Goal: Information Seeking & Learning: Learn about a topic

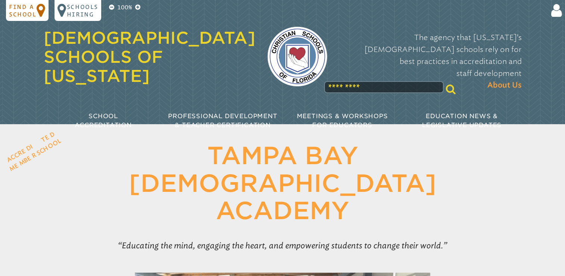
click at [25, 13] on p "Find a school" at bounding box center [23, 10] width 28 height 15
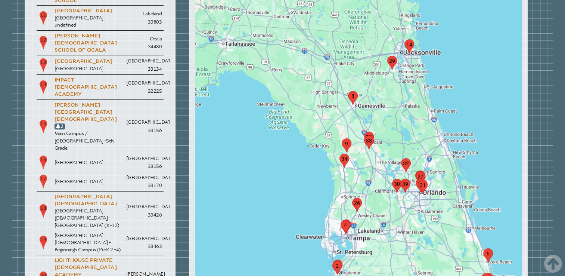
scroll to position [341, 0]
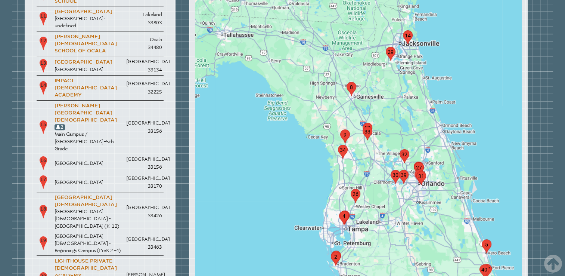
drag, startPoint x: 342, startPoint y: 230, endPoint x: 340, endPoint y: 213, distance: 16.9
click at [340, 213] on img "marker4" at bounding box center [344, 218] width 10 height 14
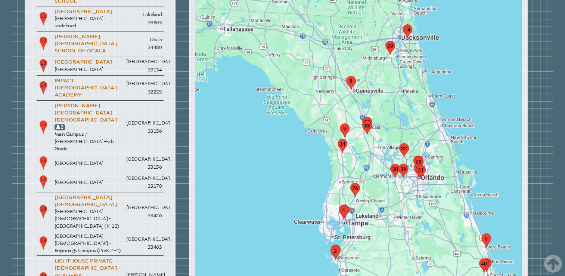
click at [358, 207] on div "To navigate, press the arrow keys." at bounding box center [358, 226] width 327 height 1075
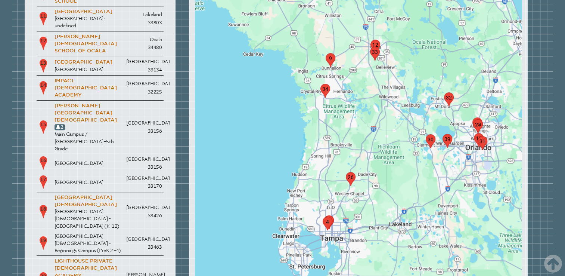
click at [343, 216] on div at bounding box center [358, 226] width 327 height 1075
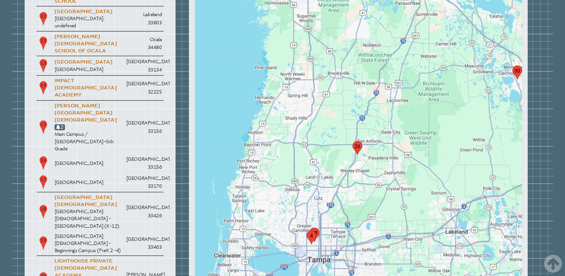
click at [324, 214] on div at bounding box center [358, 226] width 327 height 1075
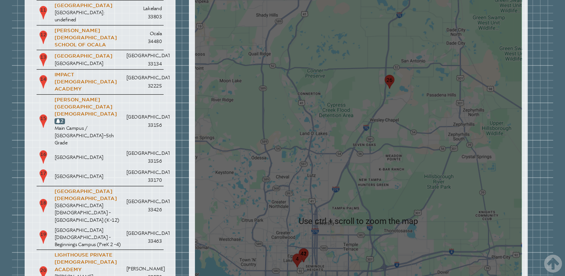
scroll to position [347, 0]
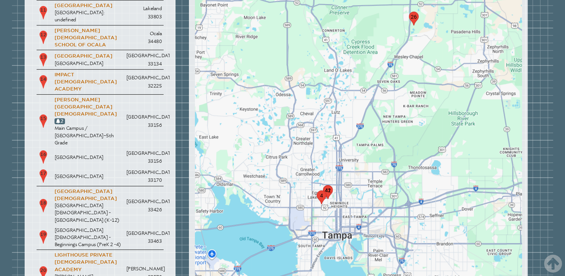
drag, startPoint x: 324, startPoint y: 228, endPoint x: 350, endPoint y: 157, distance: 75.2
click at [350, 157] on div at bounding box center [358, 220] width 327 height 1075
click at [330, 185] on img "marker42" at bounding box center [328, 192] width 10 height 14
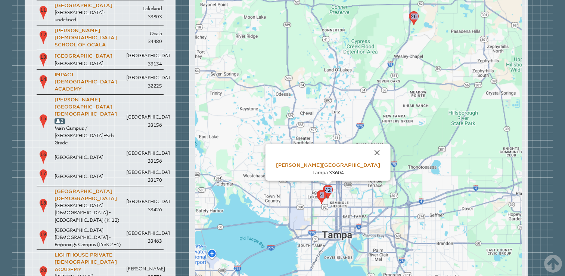
click at [330, 184] on div at bounding box center [328, 182] width 9 height 4
click at [318, 194] on img "marker4" at bounding box center [322, 197] width 10 height 14
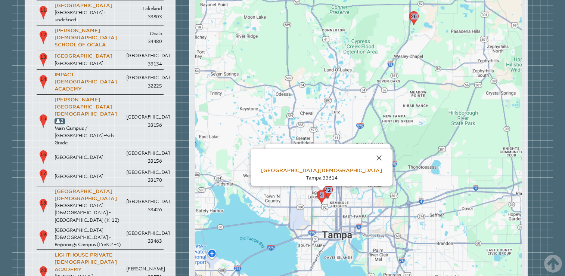
click at [325, 180] on span "Tampa 33614" at bounding box center [322, 178] width 32 height 6
click at [326, 192] on img "marker42" at bounding box center [328, 192] width 10 height 14
click at [323, 167] on link "[GEOGRAPHIC_DATA][DEMOGRAPHIC_DATA]" at bounding box center [321, 170] width 121 height 6
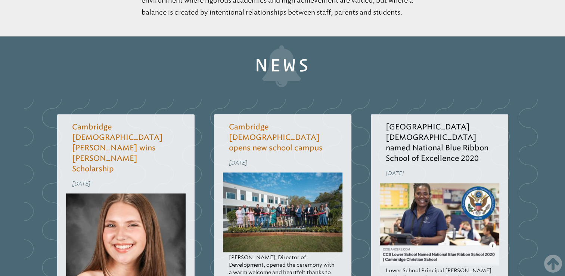
scroll to position [953, 0]
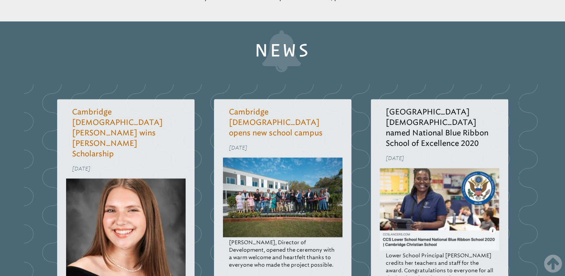
click at [242, 275] on link "Read more..." at bounding box center [246, 278] width 35 height 6
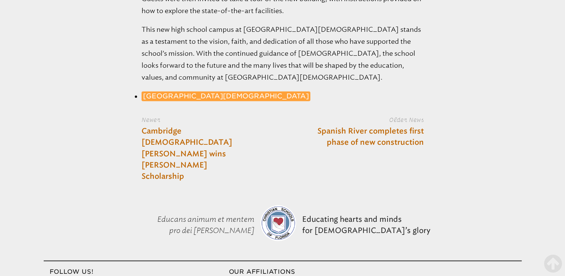
scroll to position [1270, 0]
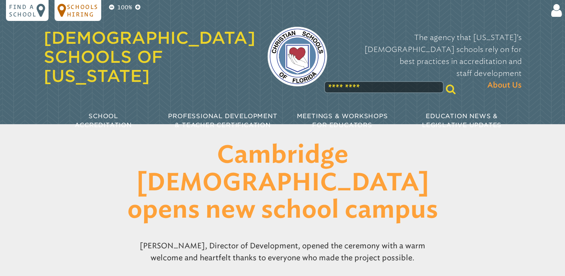
click at [84, 8] on p "Schools Hiring" at bounding box center [82, 10] width 31 height 15
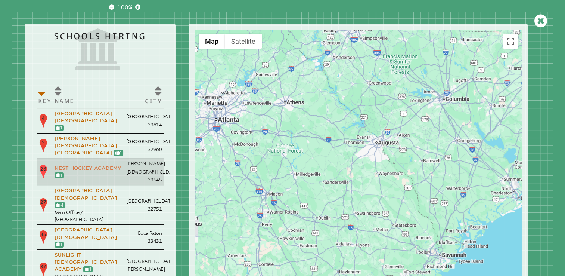
click at [76, 165] on link "Nest Hockey Academy" at bounding box center [88, 168] width 67 height 6
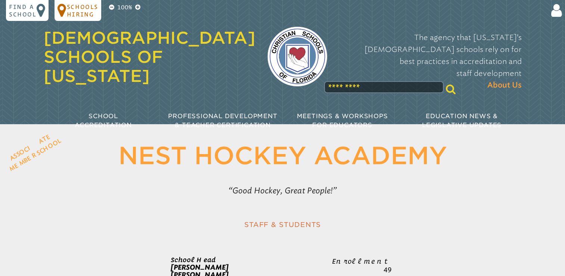
click at [88, 7] on p "Schools Hiring" at bounding box center [82, 10] width 31 height 15
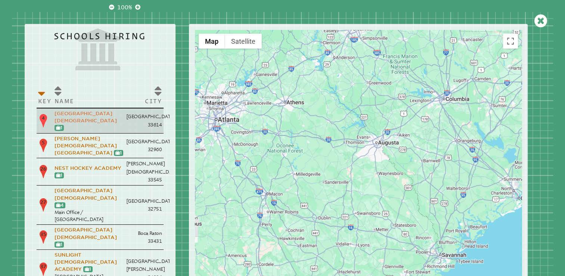
click at [95, 112] on link "[GEOGRAPHIC_DATA][DEMOGRAPHIC_DATA]" at bounding box center [86, 117] width 62 height 13
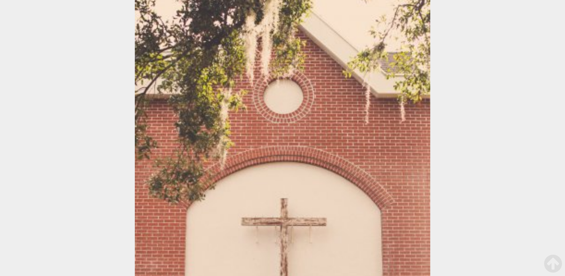
scroll to position [247, 0]
